Goal: Navigation & Orientation: Find specific page/section

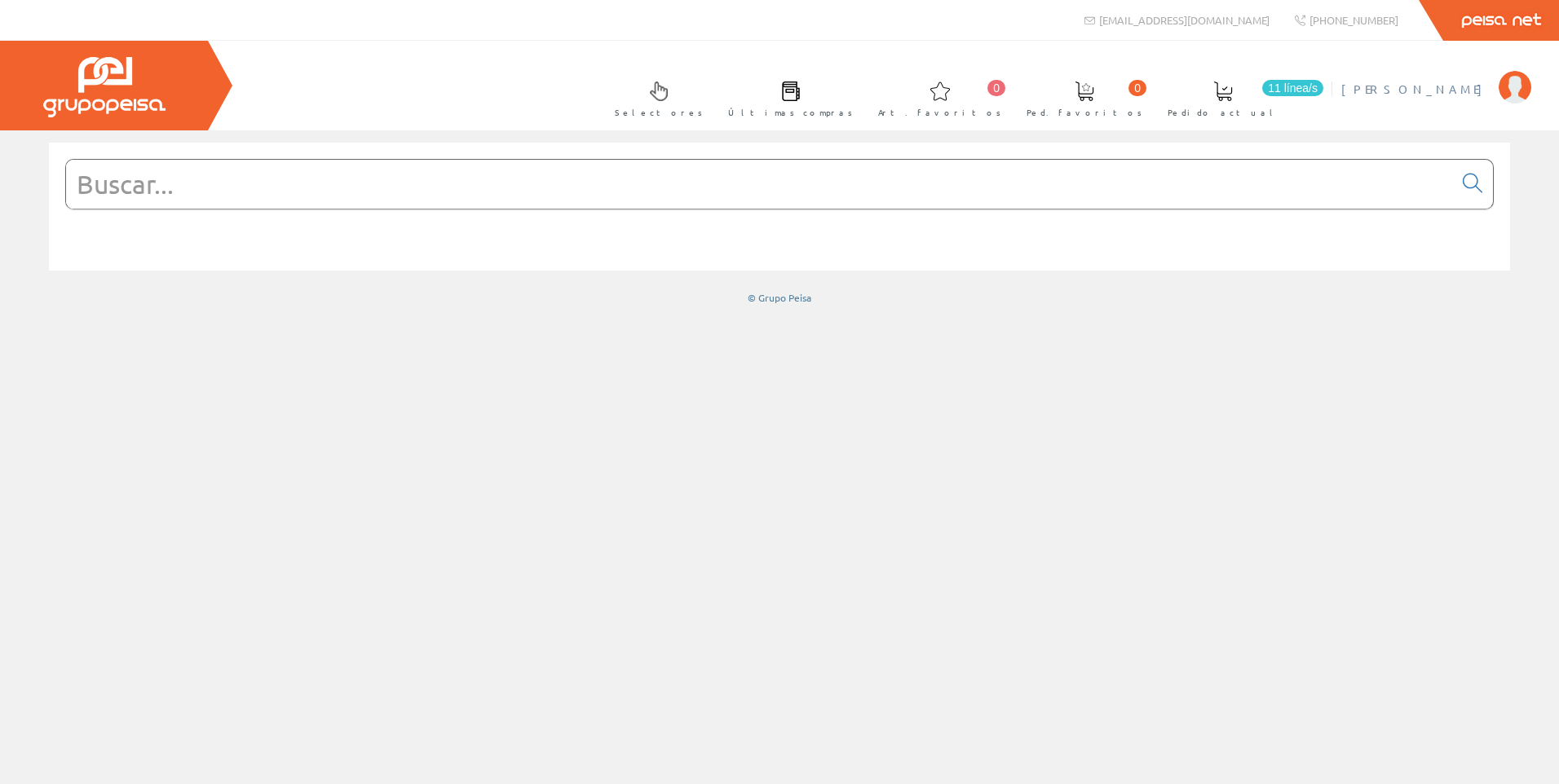
click at [1462, 93] on span "[PERSON_NAME]" at bounding box center [1416, 89] width 149 height 16
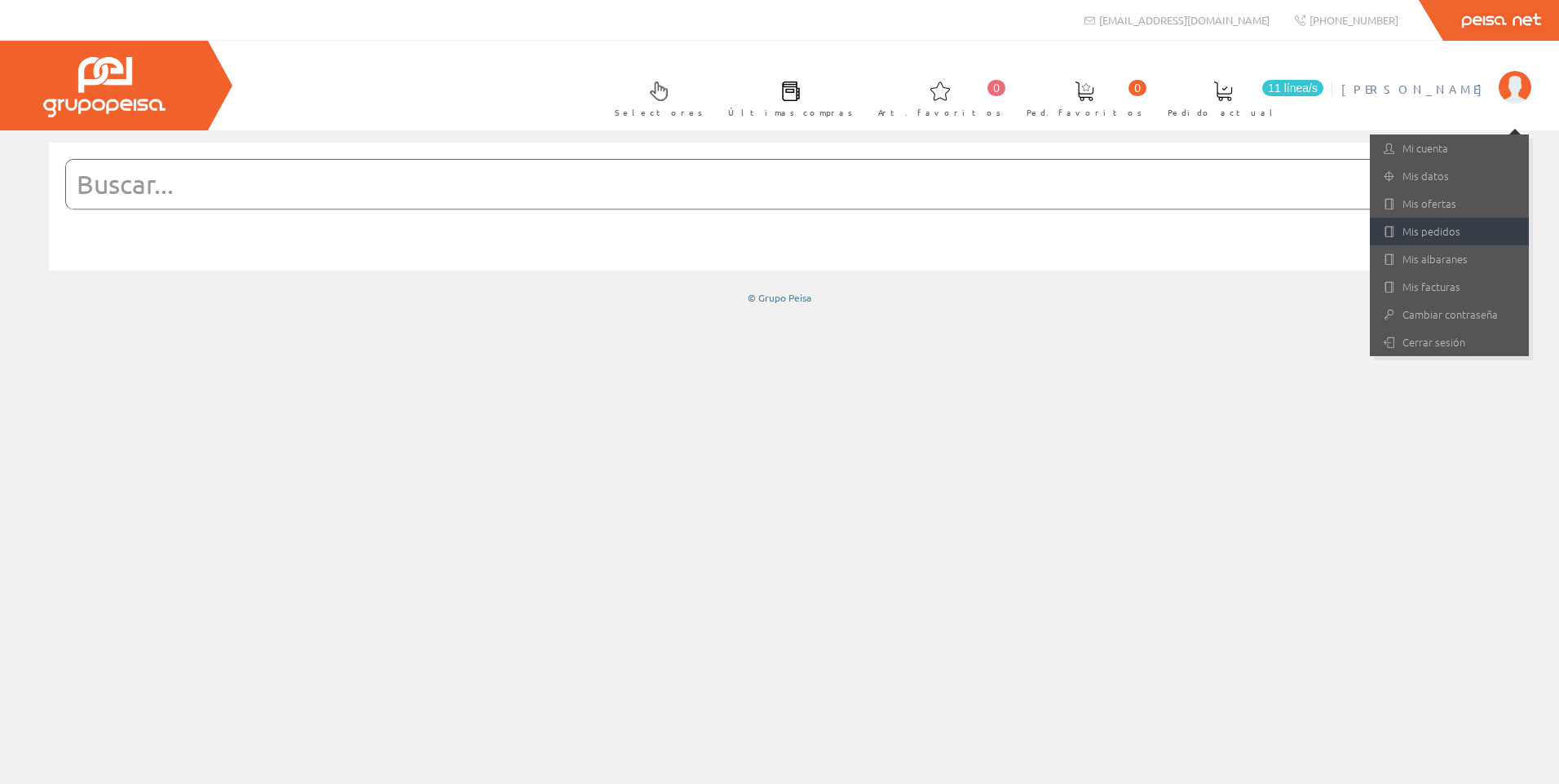
click at [1397, 228] on link "Mis pedidos" at bounding box center [1450, 232] width 159 height 28
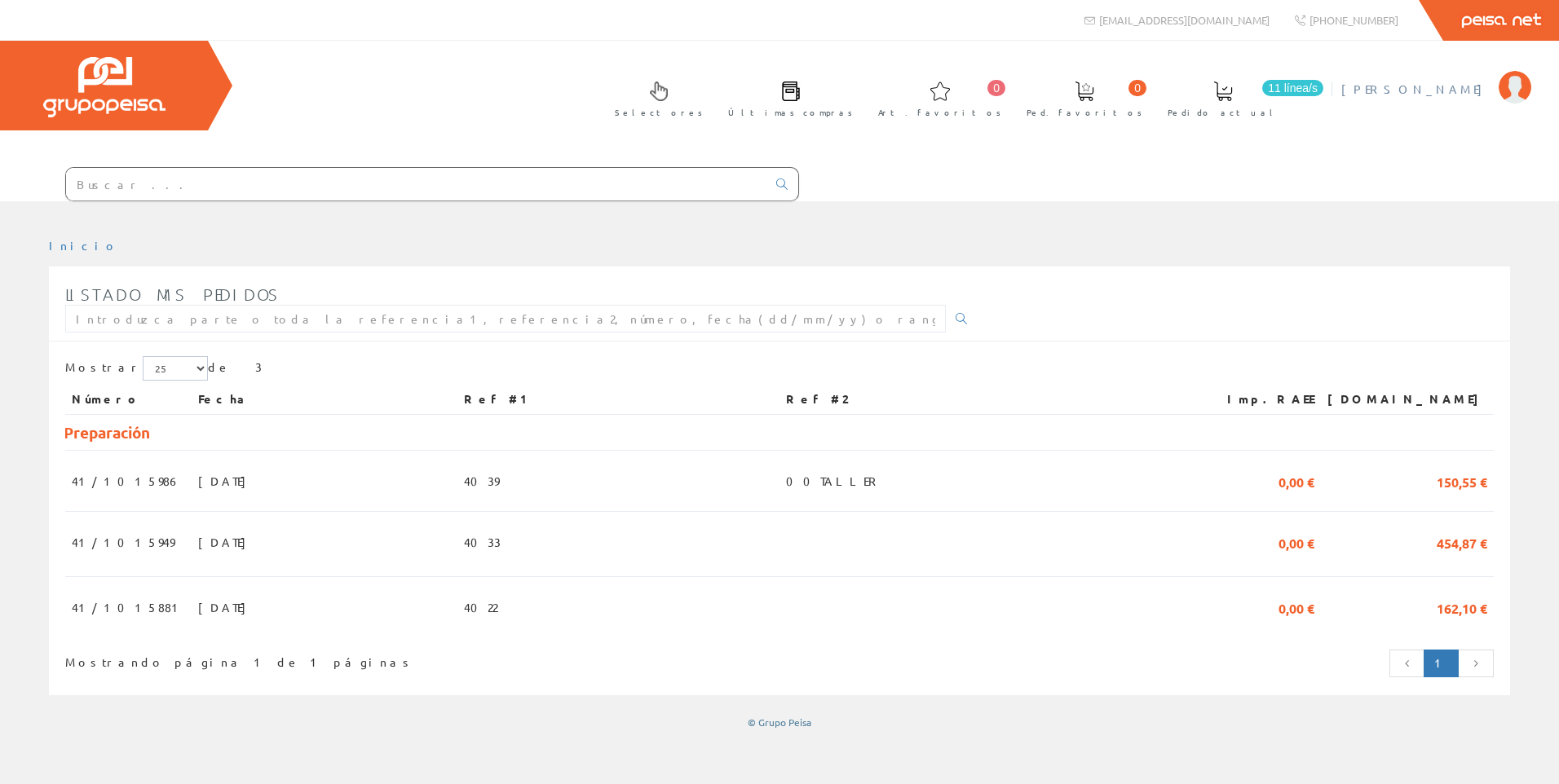
click at [1446, 84] on span "[PERSON_NAME]" at bounding box center [1416, 89] width 149 height 16
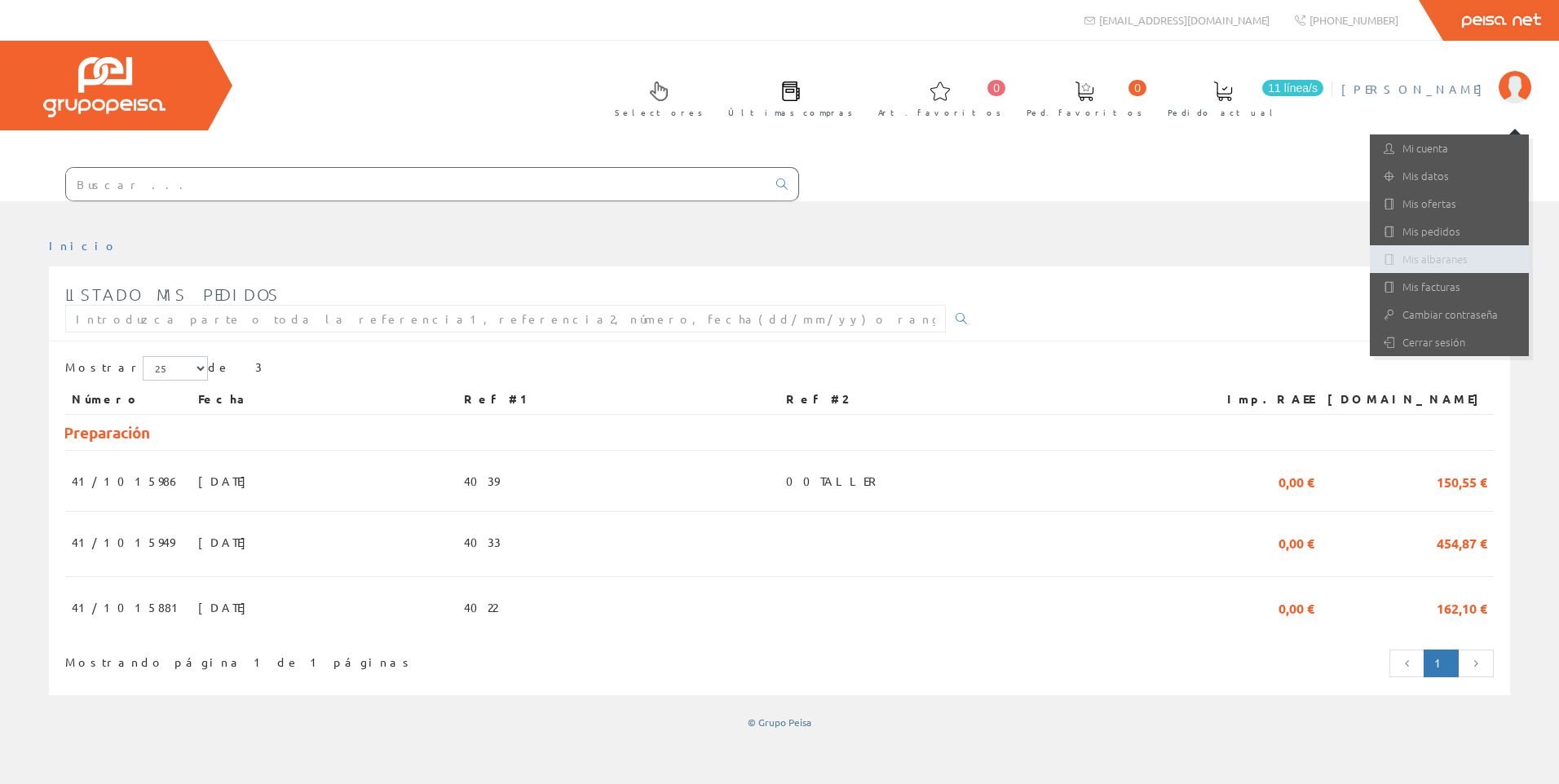
click at [1437, 259] on link "Mis albaranes" at bounding box center [1450, 259] width 159 height 28
